Goal: Task Accomplishment & Management: Manage account settings

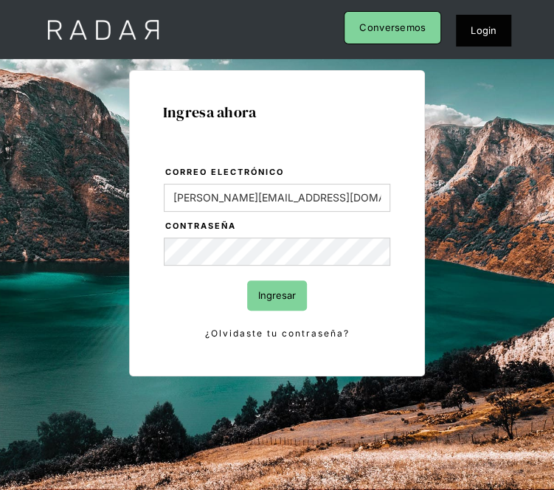
click at [300, 295] on input "Ingresar" at bounding box center [277, 295] width 60 height 30
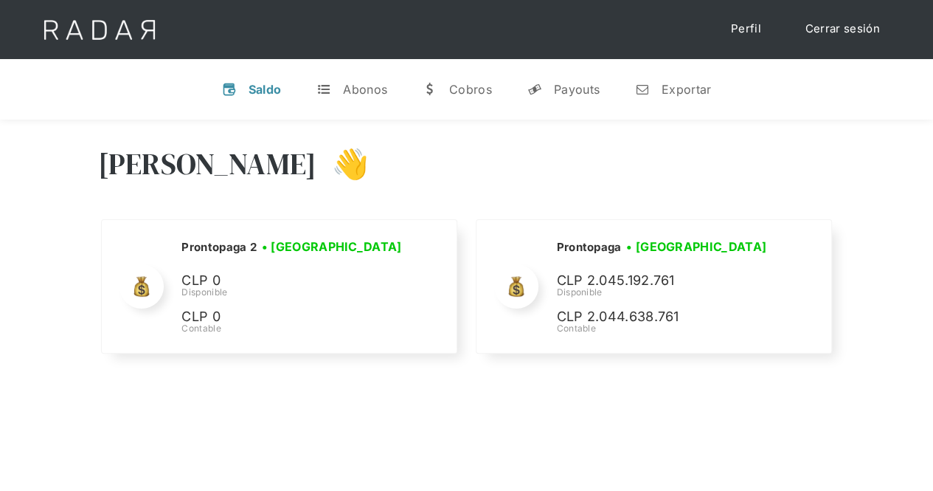
click at [553, 379] on div "Hola Evans 👋 Cargando tus cuentas... Nombre de la empresa • Conectada • Descone…" at bounding box center [466, 252] width 933 height 264
click at [553, 35] on link "Cerrar sesión" at bounding box center [843, 29] width 104 height 29
